Goal: Find specific page/section: Find specific page/section

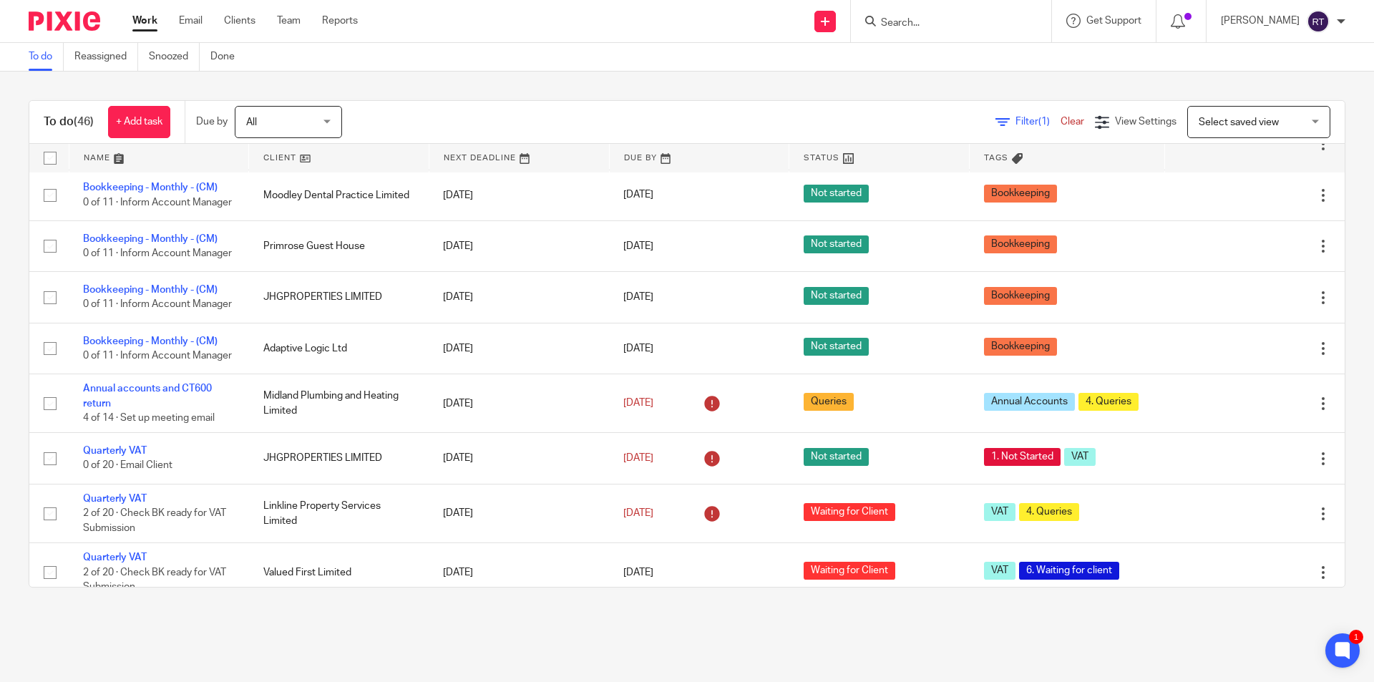
scroll to position [429, 0]
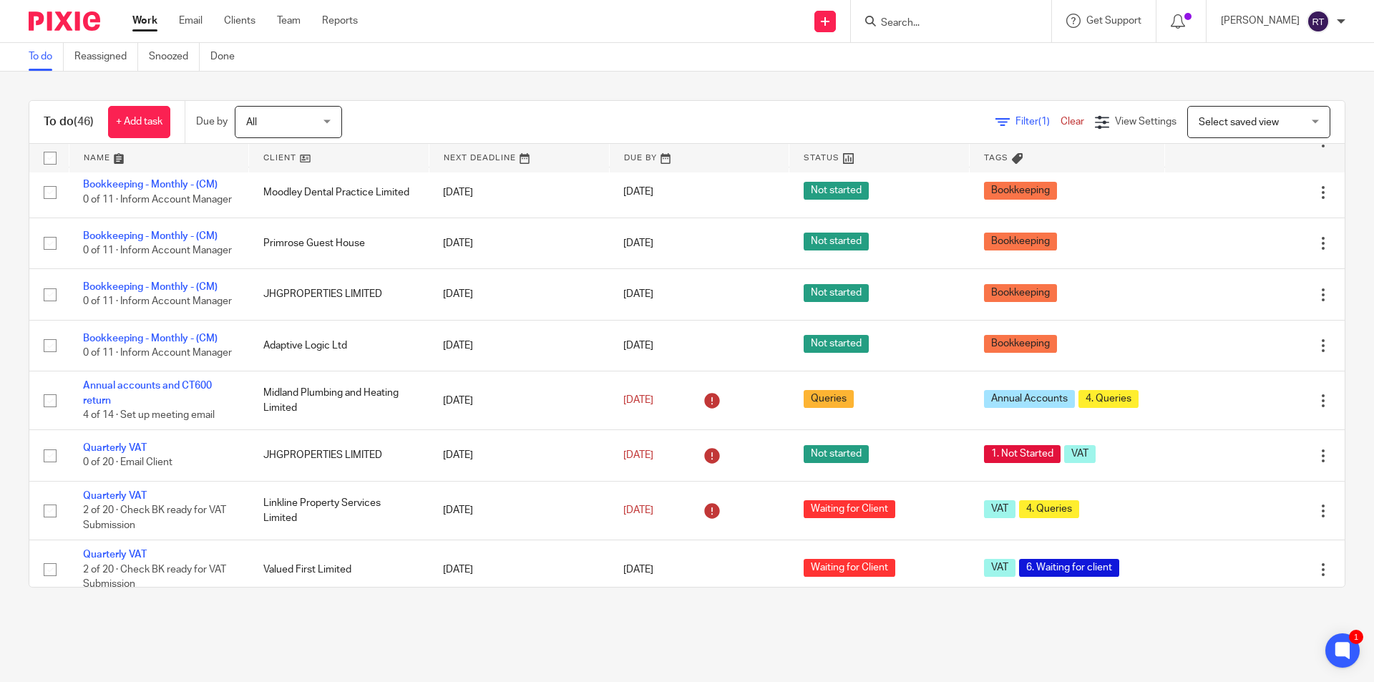
click at [967, 25] on input "Search" at bounding box center [944, 23] width 129 height 13
type input "qk la"
click at [916, 64] on link at bounding box center [978, 61] width 203 height 33
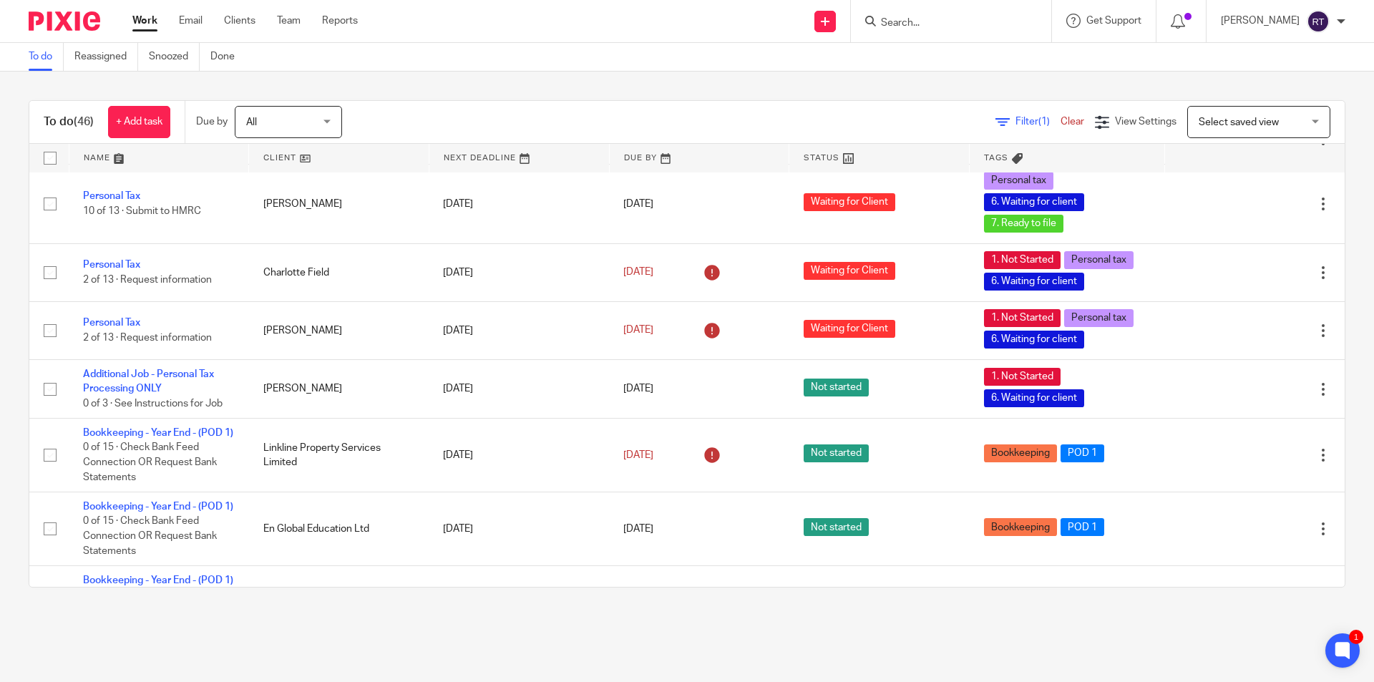
scroll to position [2318, 0]
